Goal: Task Accomplishment & Management: Use online tool/utility

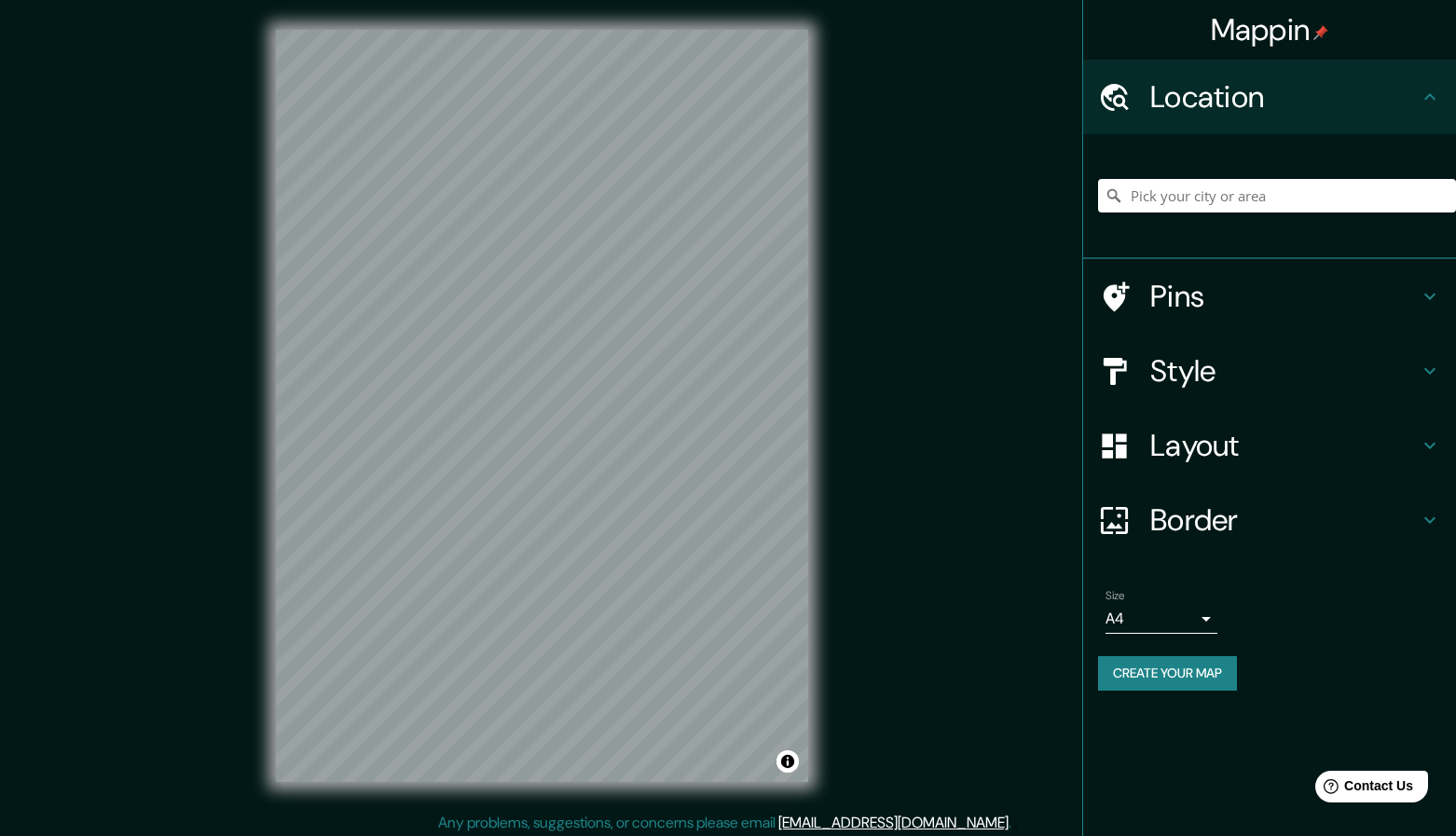
click at [1118, 97] on icon at bounding box center [1114, 96] width 28 height 27
click at [1174, 190] on input "Pick your city or area" at bounding box center [1276, 195] width 358 height 33
type input "к"
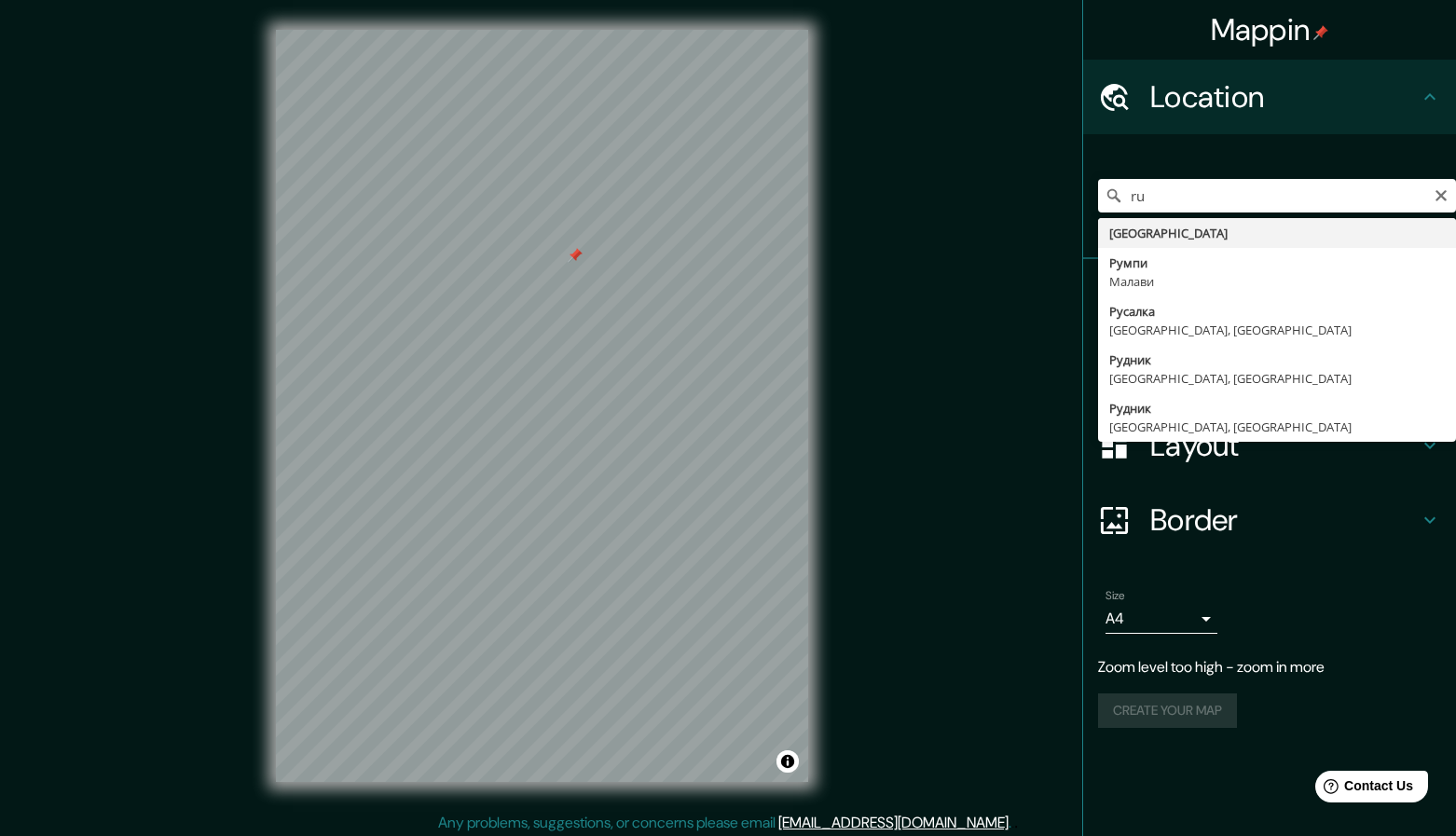
type input "[GEOGRAPHIC_DATA]"
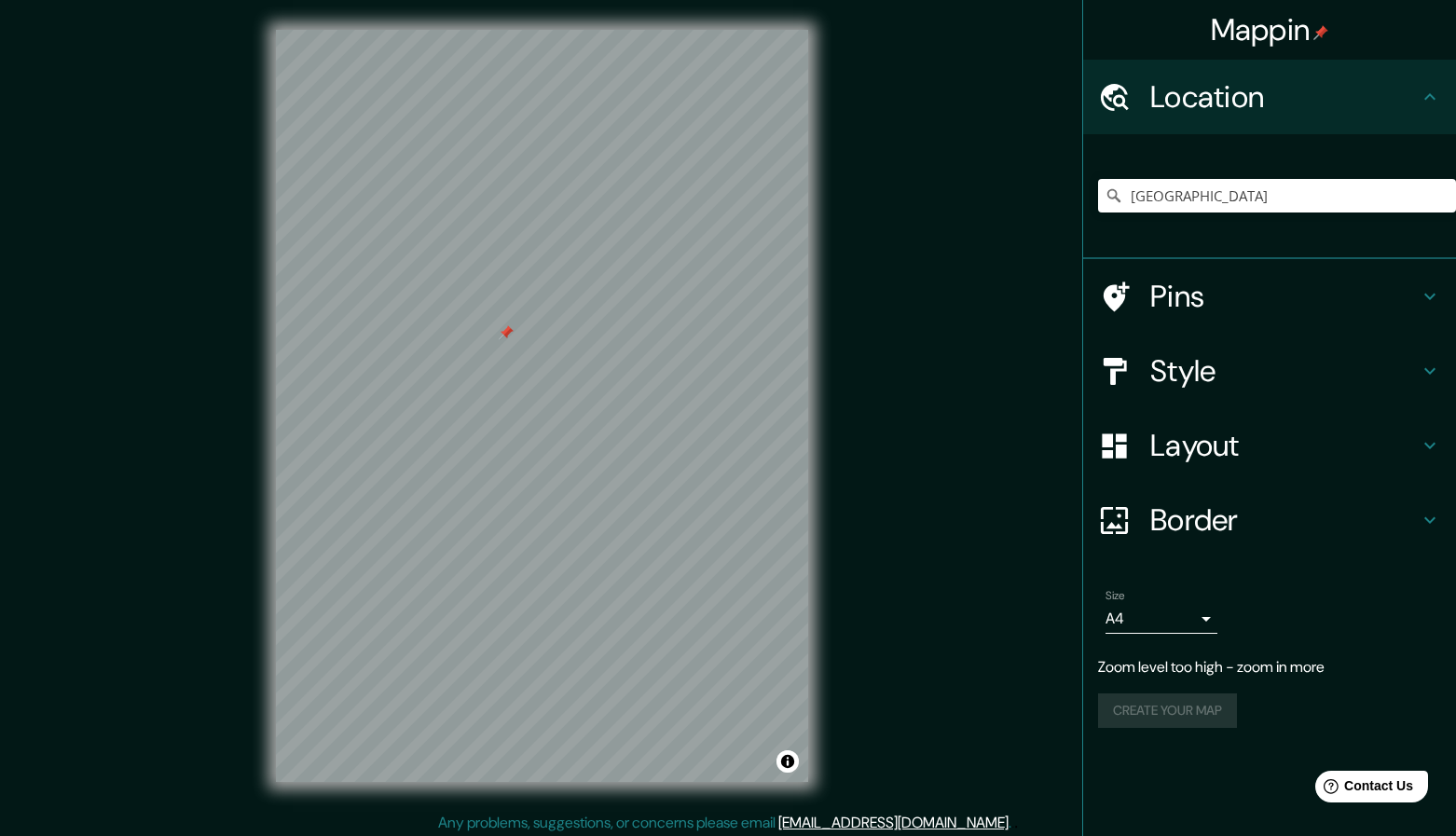
click at [1202, 297] on h4 "Pins" at bounding box center [1284, 295] width 269 height 37
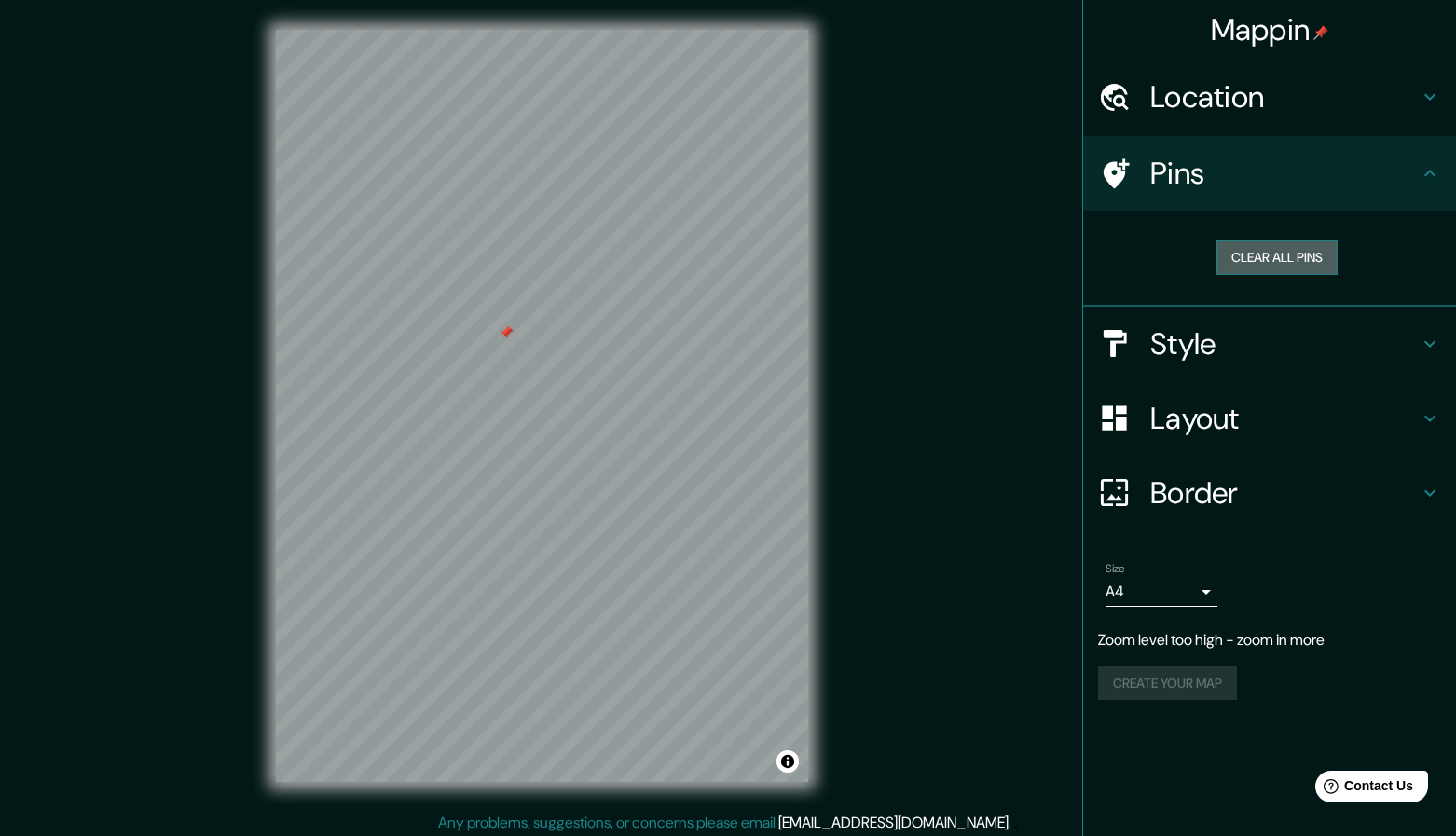
click at [1267, 259] on button "Clear all pins" at bounding box center [1277, 257] width 122 height 34
click at [1093, 169] on div "Pins" at bounding box center [1269, 173] width 373 height 75
click at [1118, 174] on icon at bounding box center [1116, 173] width 26 height 29
click at [1434, 167] on icon at bounding box center [1429, 174] width 23 height 23
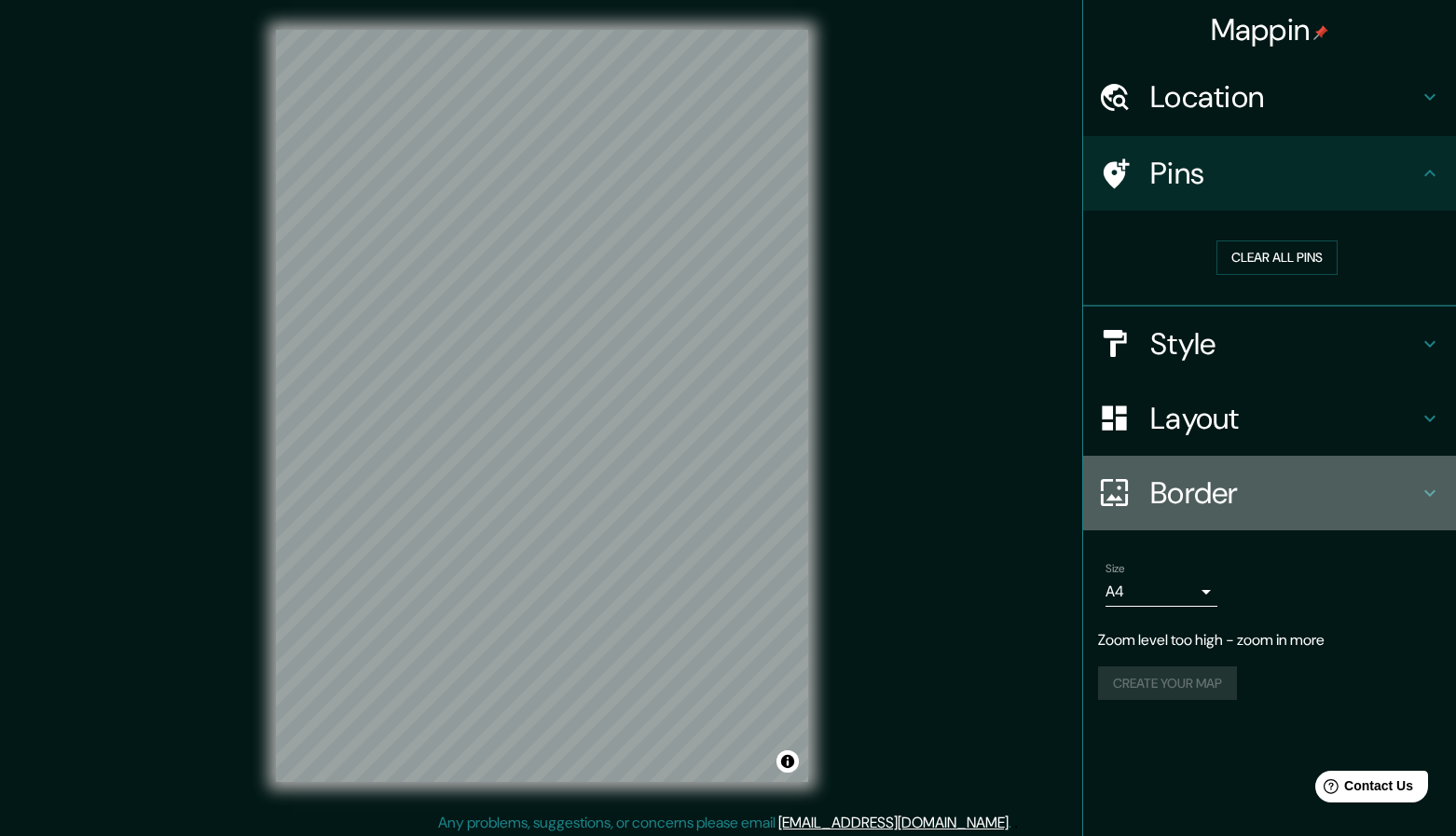
click at [1417, 493] on h4 "Border" at bounding box center [1284, 492] width 269 height 37
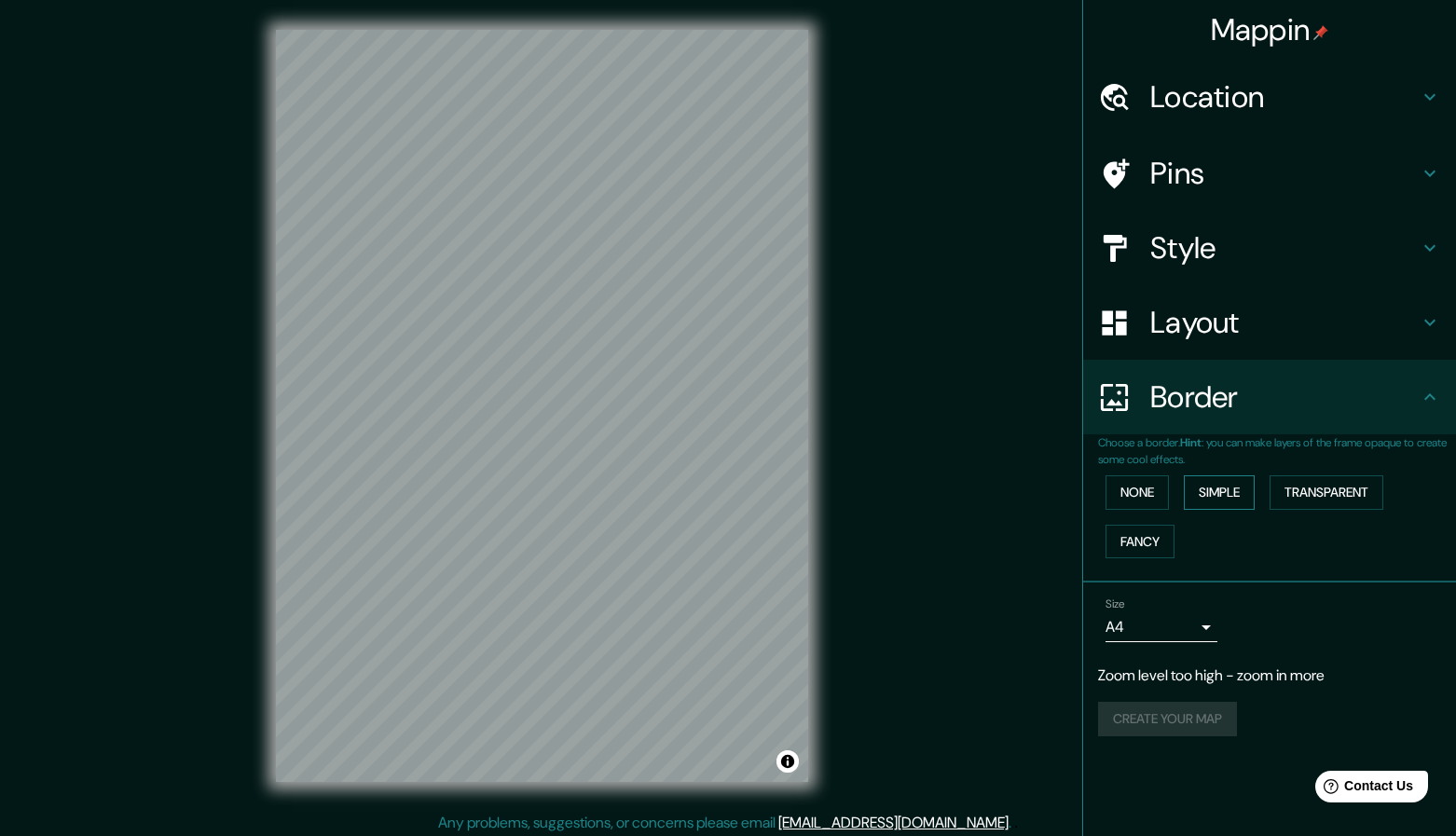
click at [1218, 492] on button "Simple" at bounding box center [1219, 492] width 71 height 34
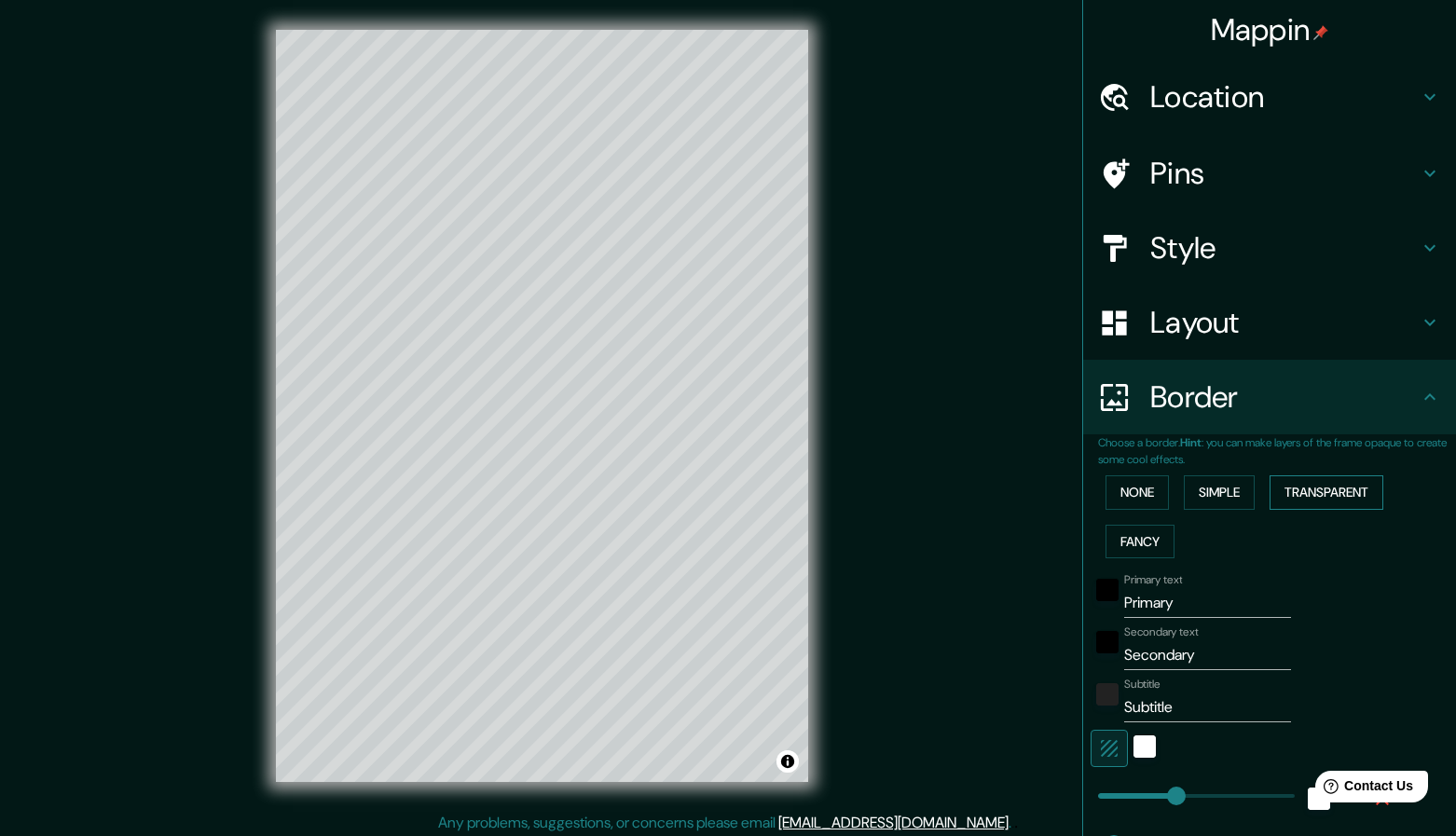
click at [1305, 494] on button "Transparent" at bounding box center [1326, 492] width 114 height 34
click at [1126, 500] on button "None" at bounding box center [1137, 492] width 64 height 34
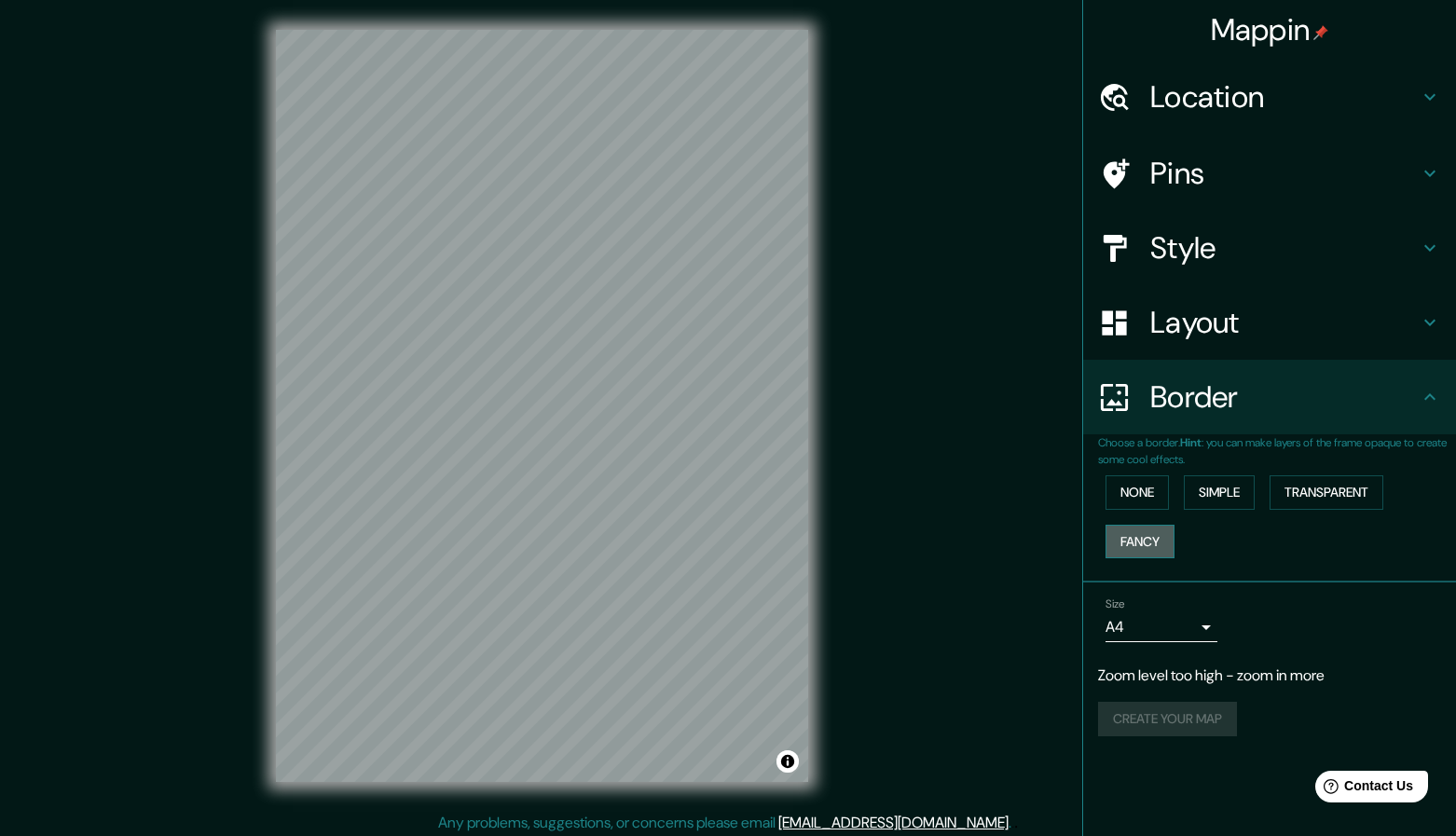
click at [1150, 544] on button "Fancy" at bounding box center [1140, 542] width 69 height 34
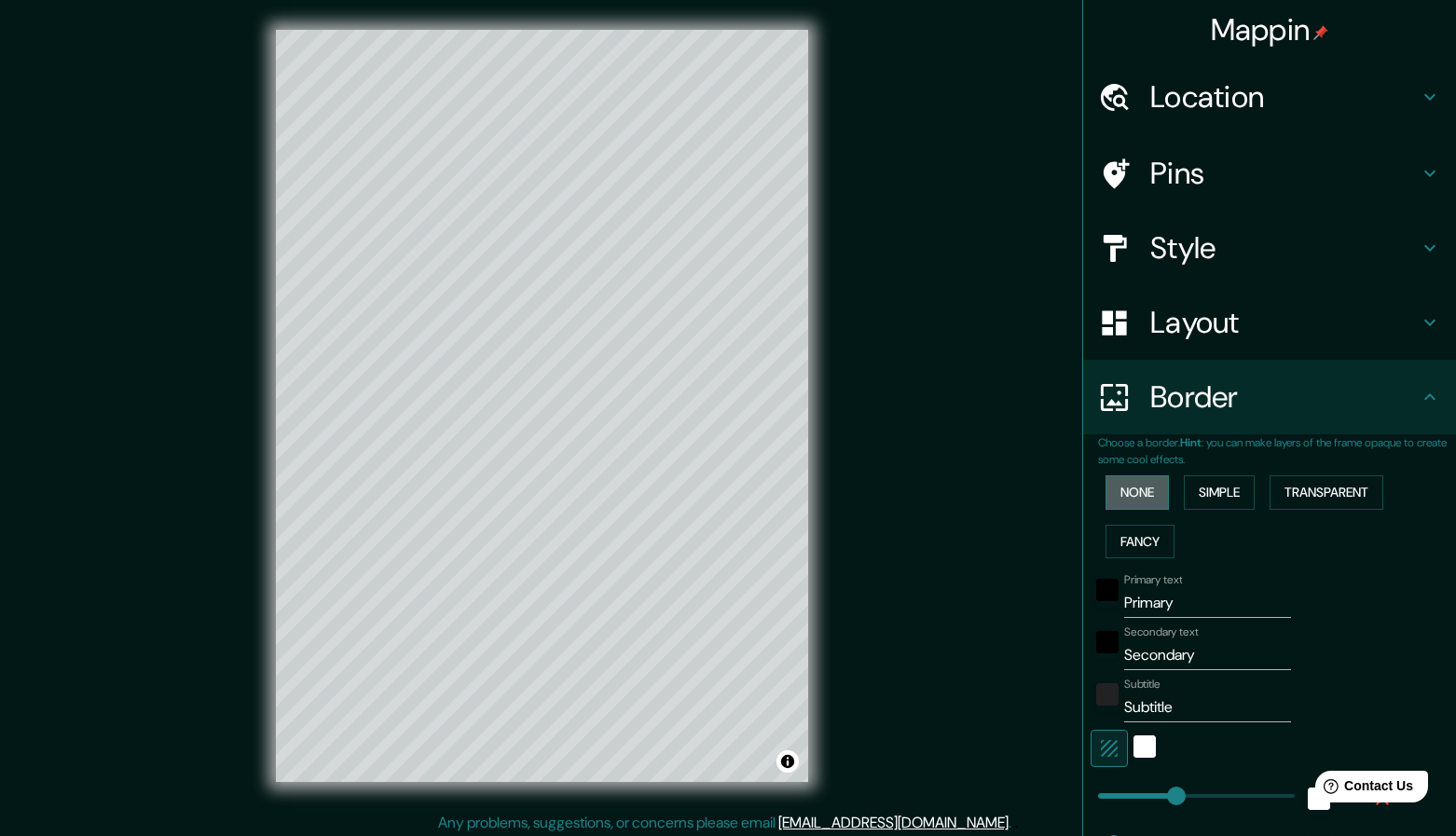
click at [1123, 488] on button "None" at bounding box center [1137, 492] width 64 height 34
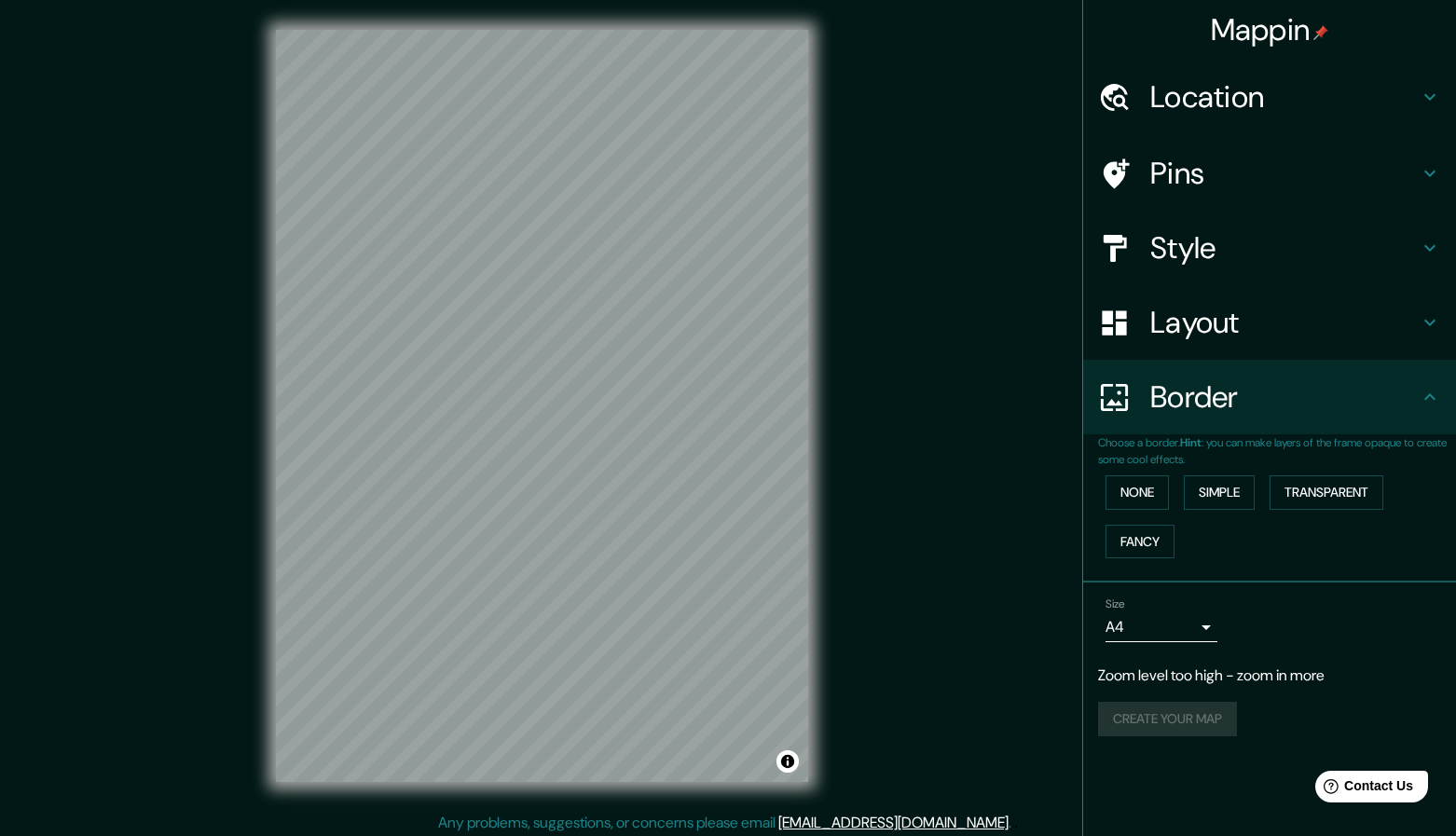
click at [1210, 626] on body "Mappin Location [GEOGRAPHIC_DATA] Pins Style Layout Border Choose a border. Hin…" at bounding box center [728, 418] width 1456 height 836
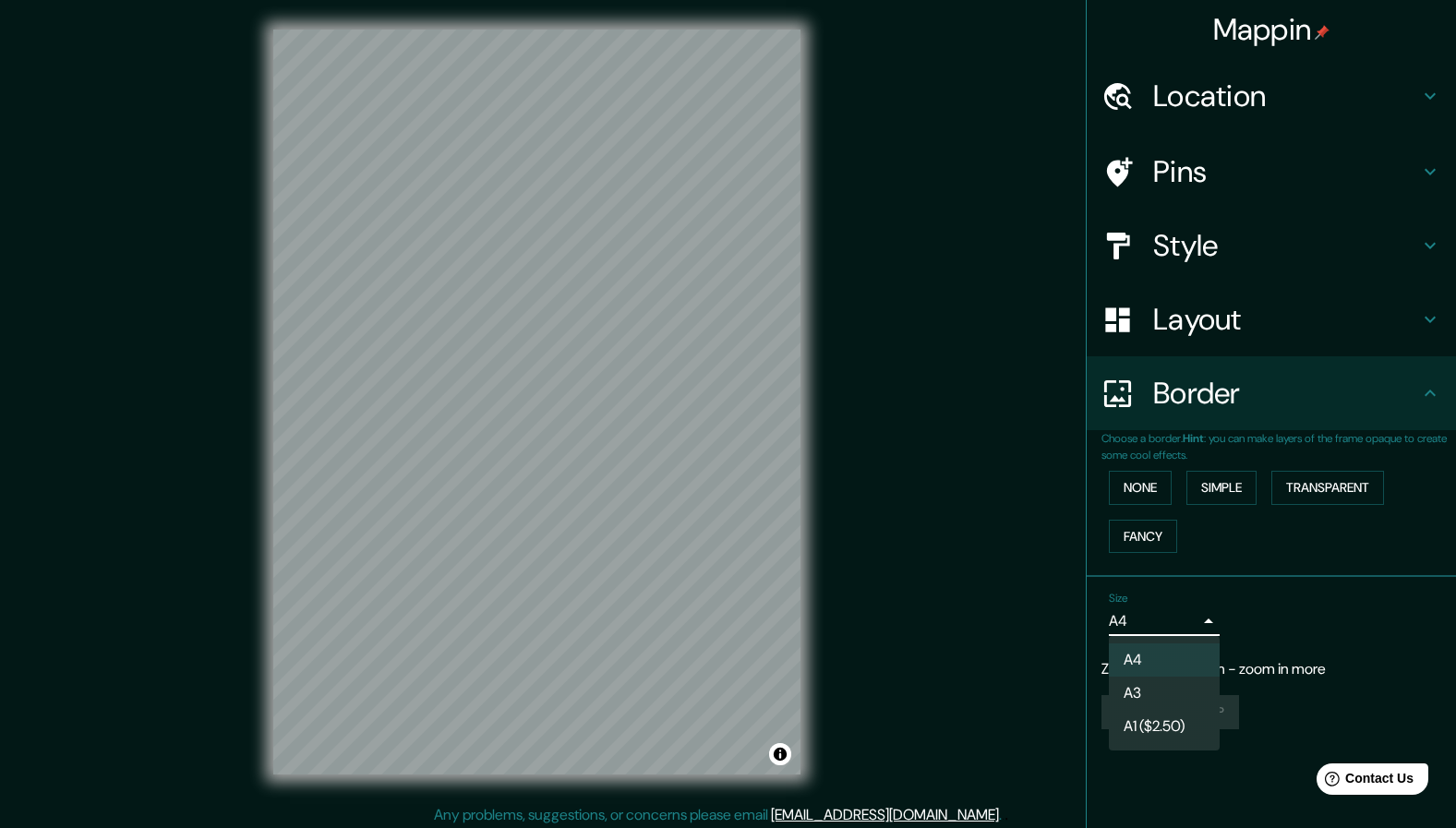
click at [1262, 632] on div at bounding box center [728, 414] width 1456 height 828
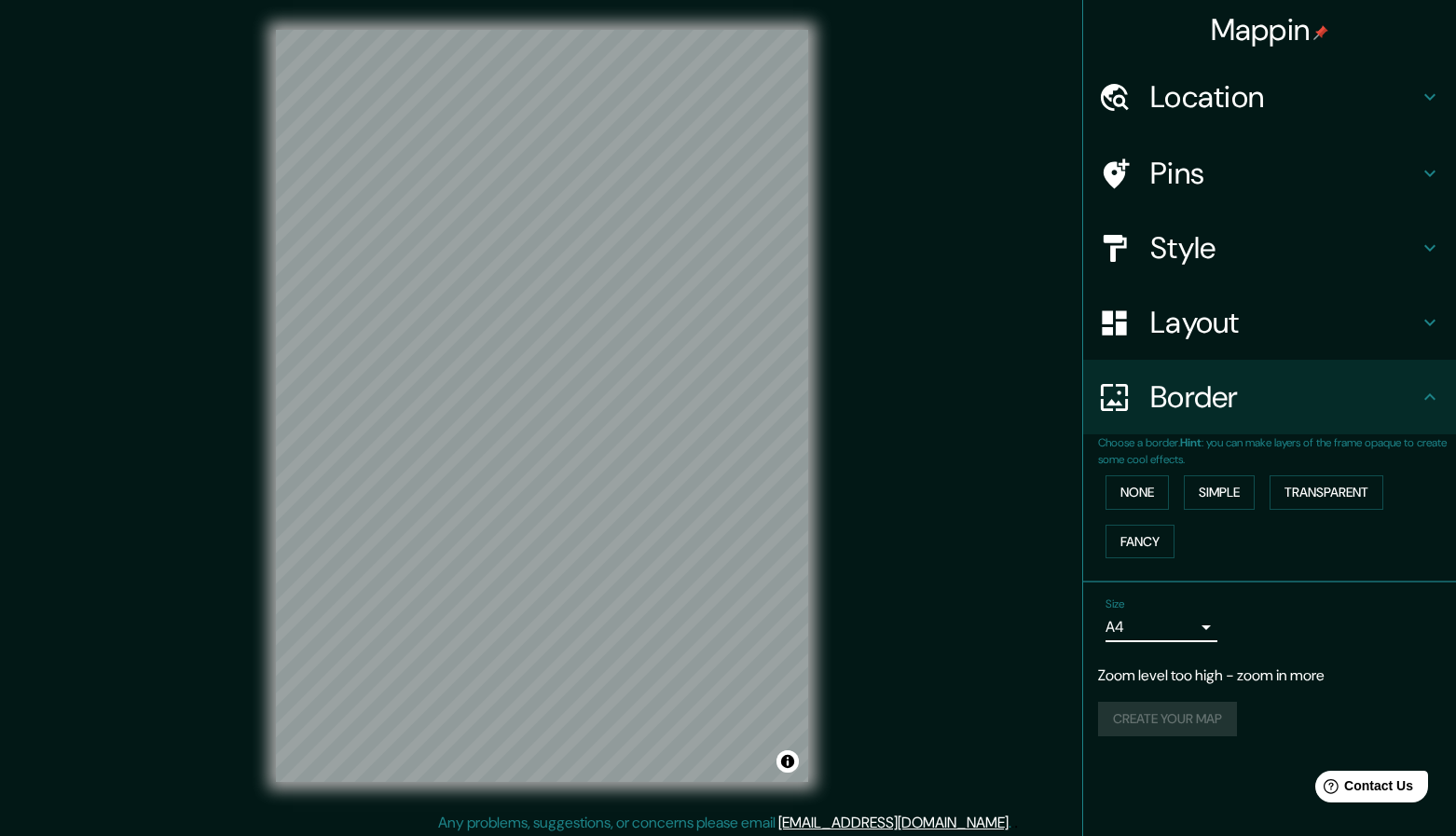
click at [1178, 245] on h4 "Style" at bounding box center [1284, 247] width 269 height 37
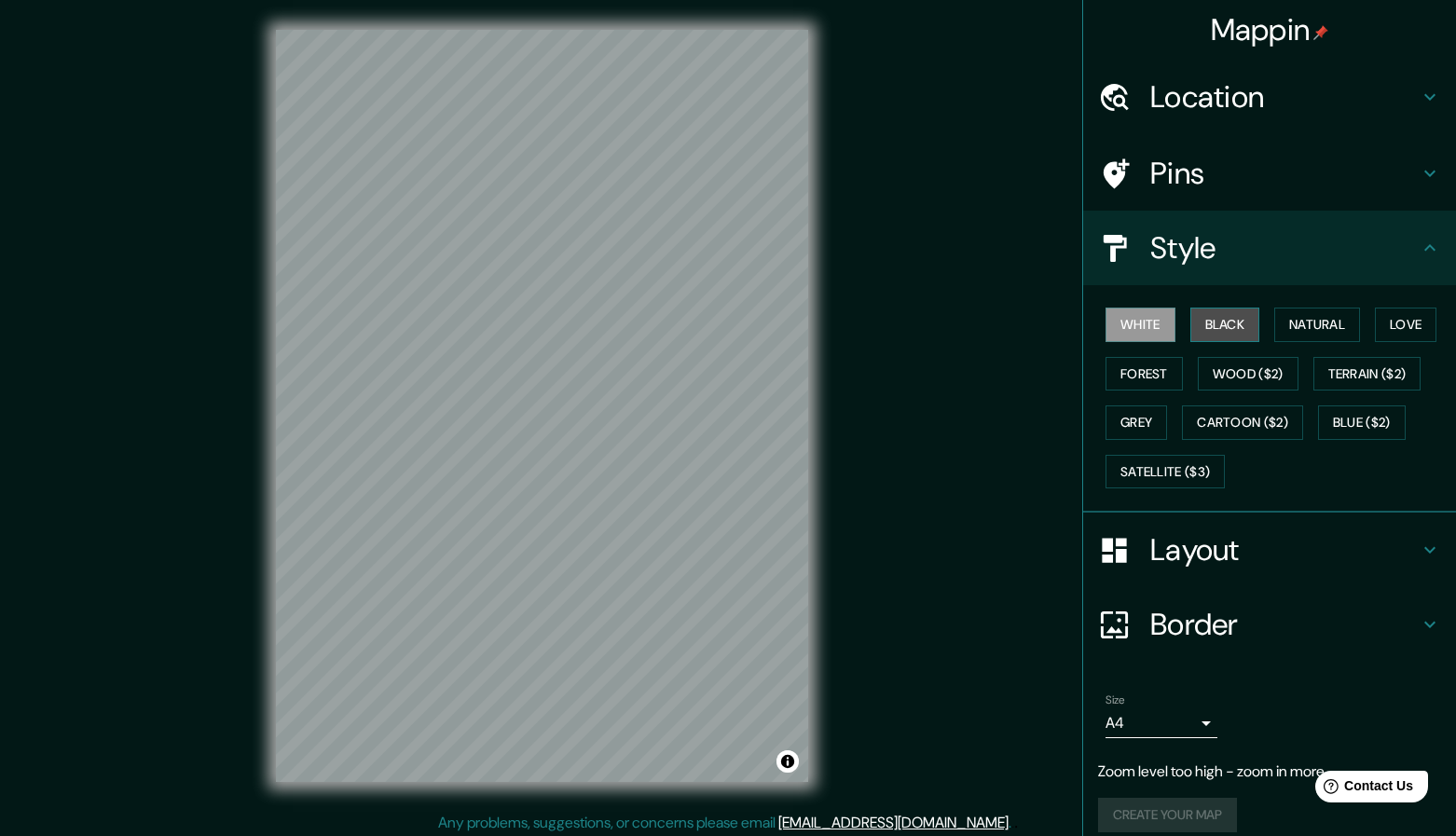
click at [1223, 321] on button "Black" at bounding box center [1225, 325] width 70 height 34
click at [1284, 323] on button "Natural" at bounding box center [1316, 325] width 85 height 34
click at [790, 763] on button "Toggle attribution" at bounding box center [787, 762] width 23 height 23
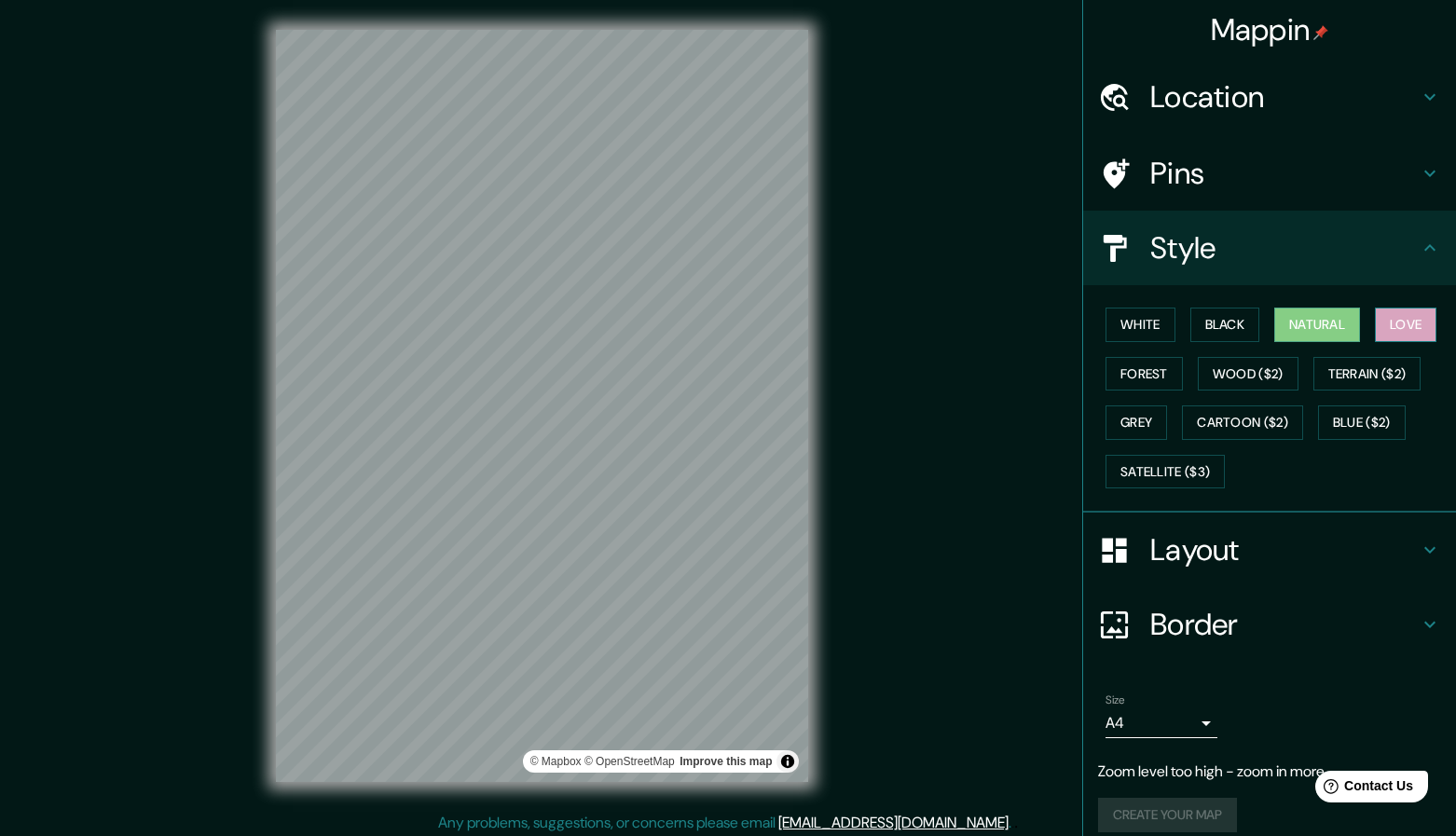
click at [1409, 321] on button "Love" at bounding box center [1405, 325] width 62 height 34
click at [1144, 374] on button "Forest" at bounding box center [1144, 374] width 77 height 34
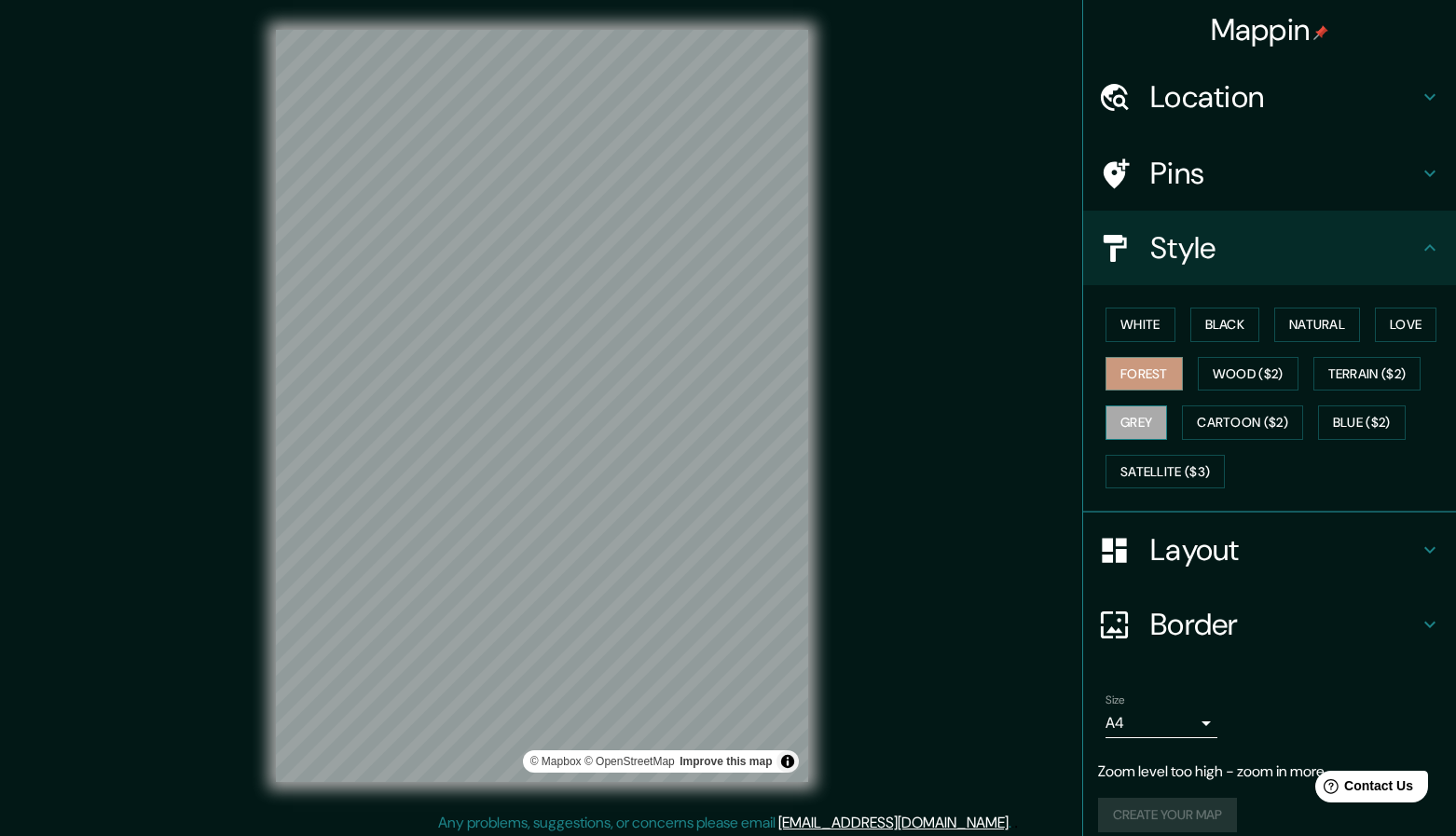
click at [1106, 417] on button "Grey" at bounding box center [1136, 423] width 62 height 34
click at [1216, 324] on button "Black" at bounding box center [1225, 325] width 70 height 34
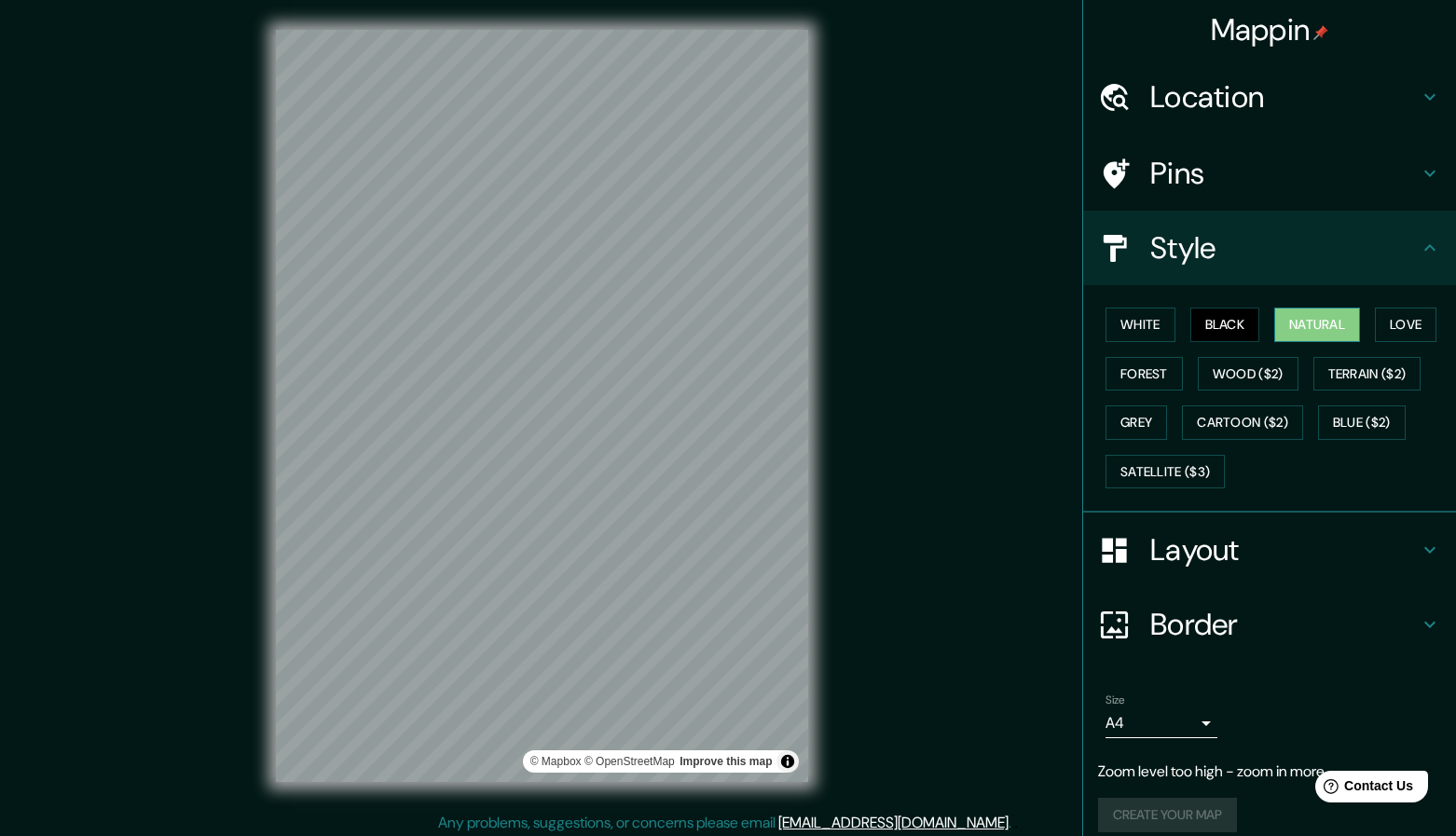
click at [1307, 323] on button "Natural" at bounding box center [1316, 325] width 85 height 34
click at [1104, 181] on icon at bounding box center [1116, 173] width 26 height 29
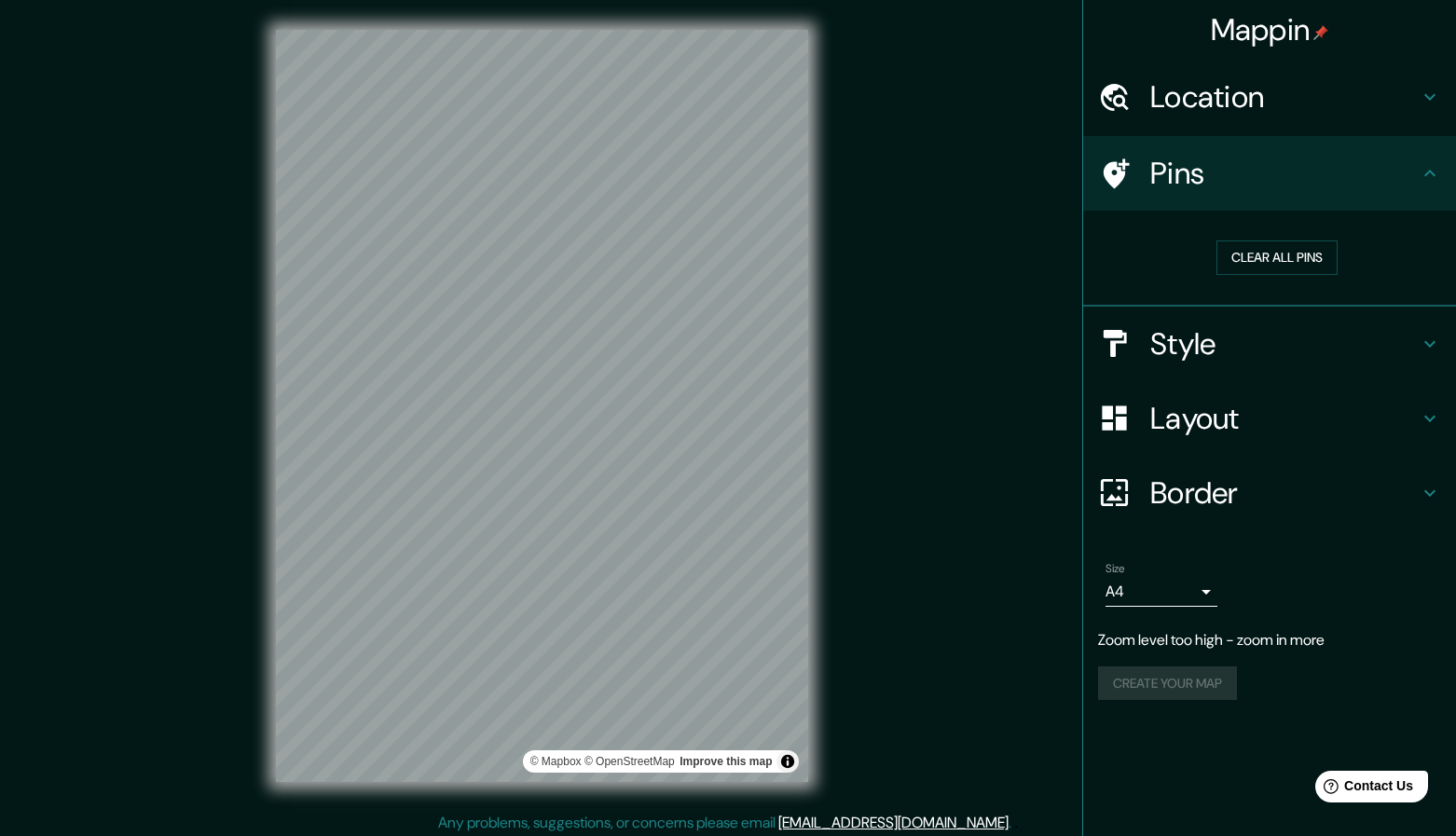
click at [1284, 25] on h4 "Mappin" at bounding box center [1270, 29] width 119 height 37
